Goal: Go to known website: Access a specific website the user already knows

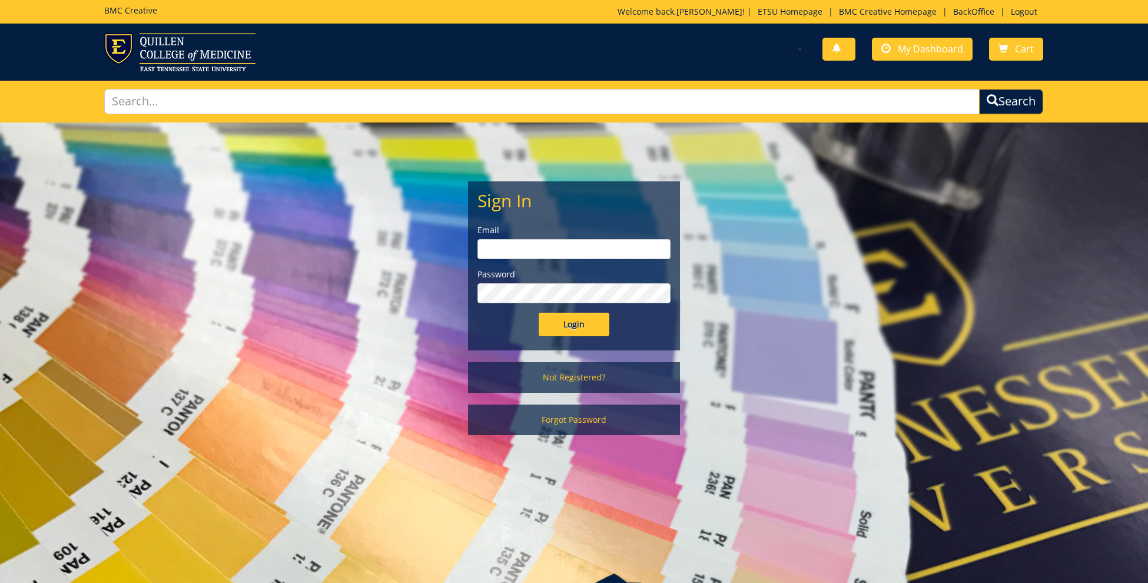
type input "[EMAIL_ADDRESS][DOMAIN_NAME]"
click at [566, 326] on input "Login" at bounding box center [574, 325] width 71 height 24
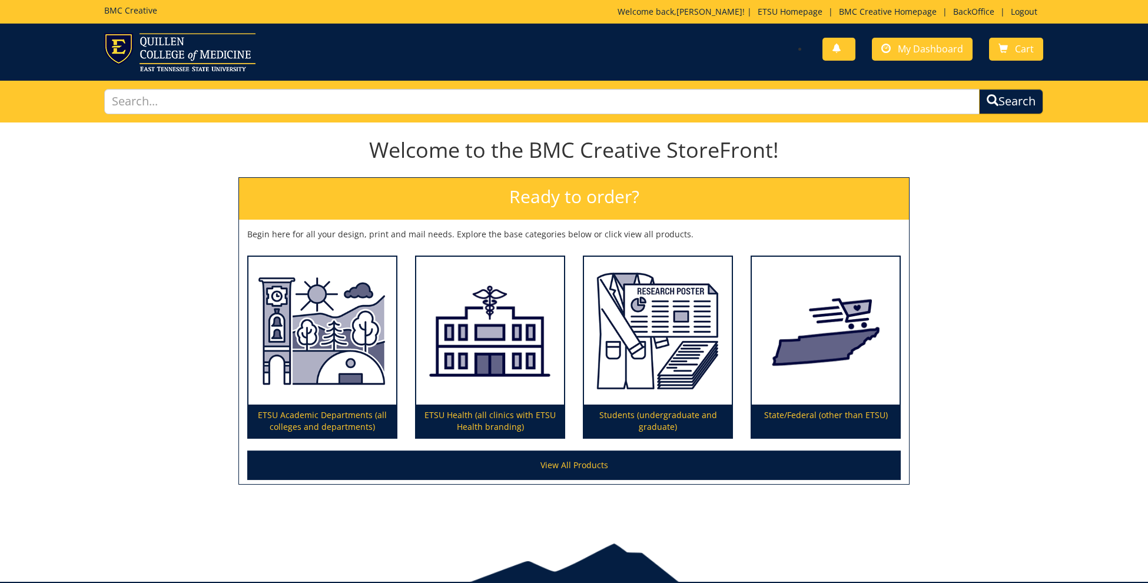
click at [975, 3] on div "BMC Creative Welcome back, Jennifer ! | ETSU Homepage | BMC Creative Homepage |…" at bounding box center [573, 12] width 957 height 24
click at [974, 9] on link "BackOffice" at bounding box center [973, 11] width 53 height 11
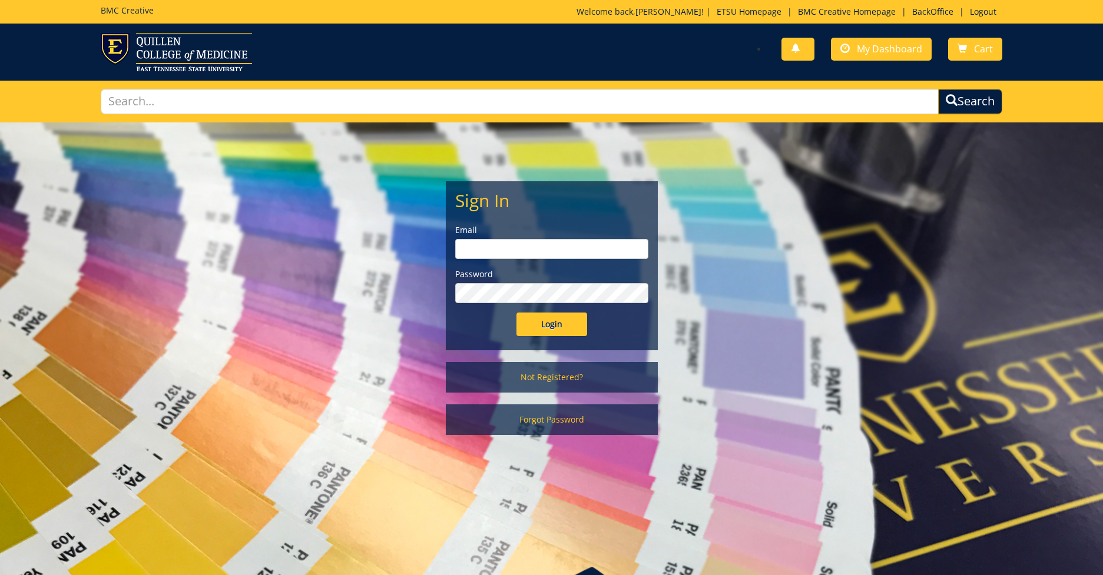
type input "[EMAIL_ADDRESS][DOMAIN_NAME]"
click at [549, 324] on input "Login" at bounding box center [551, 325] width 71 height 24
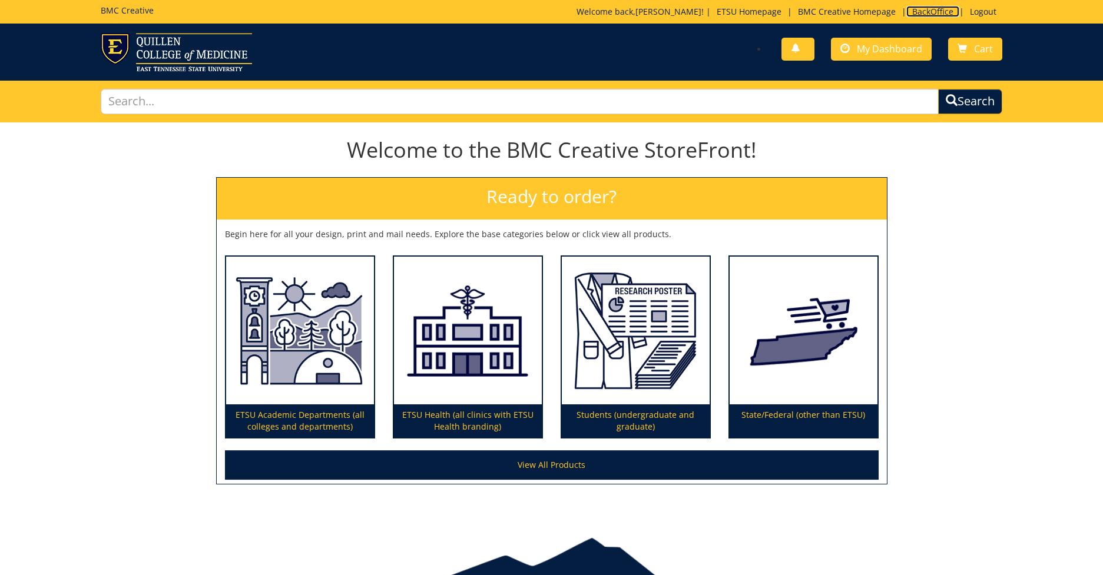
click at [928, 8] on link "BackOffice" at bounding box center [932, 11] width 53 height 11
